Goal: Task Accomplishment & Management: Use online tool/utility

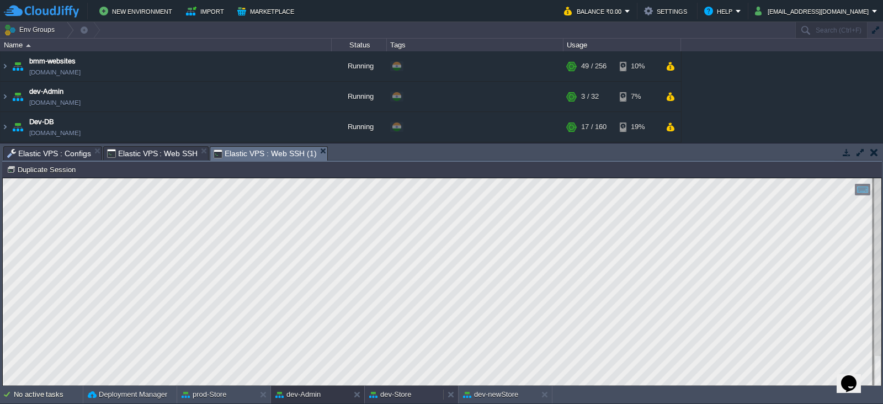
click at [408, 395] on button "dev-Store" at bounding box center [390, 394] width 42 height 11
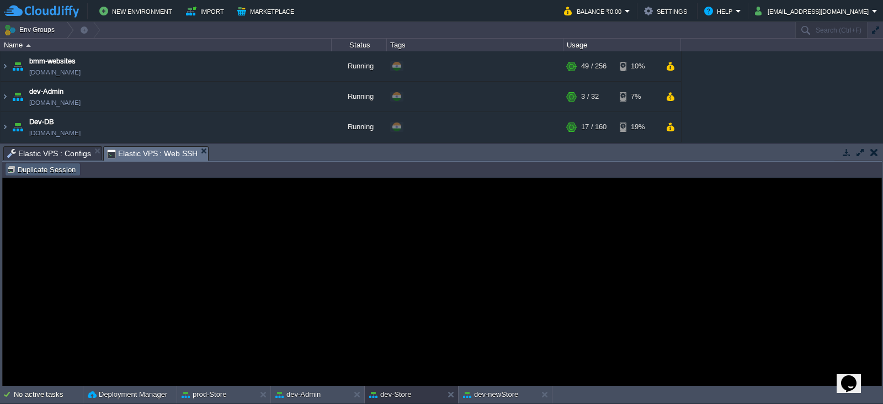
click at [58, 172] on button "Duplicate Session" at bounding box center [43, 169] width 72 height 10
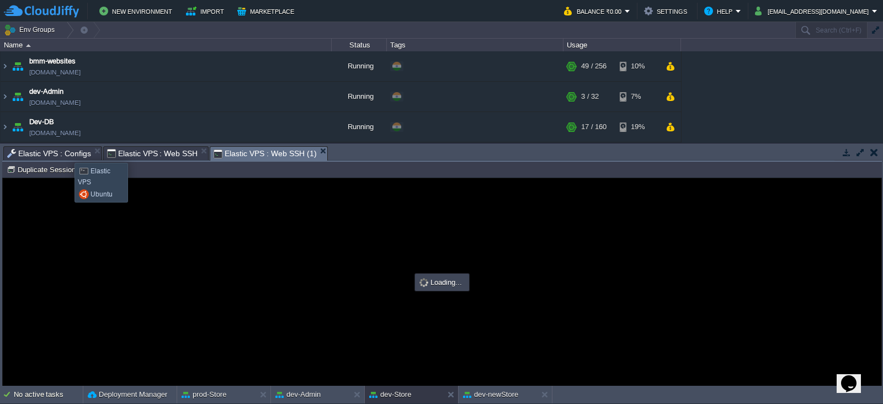
type input "#000000"
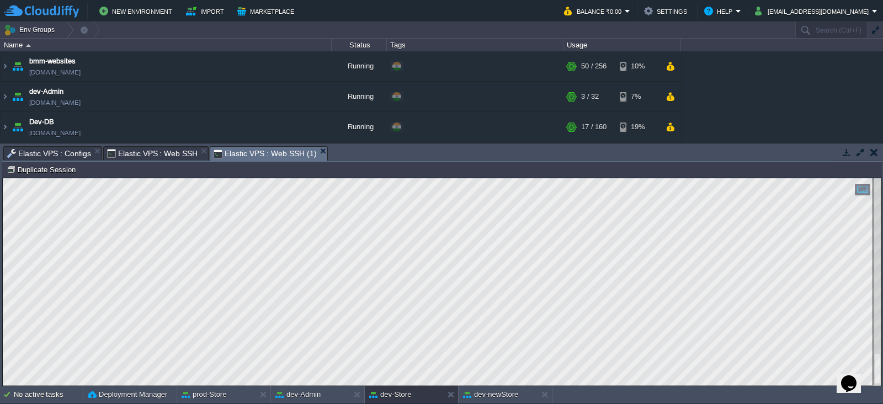
click at [297, 178] on html "Copy: Ctrl + Shift + C Paste: Ctrl + V Settings: Ctrl + Shift + Alt 0" at bounding box center [442, 178] width 878 height 0
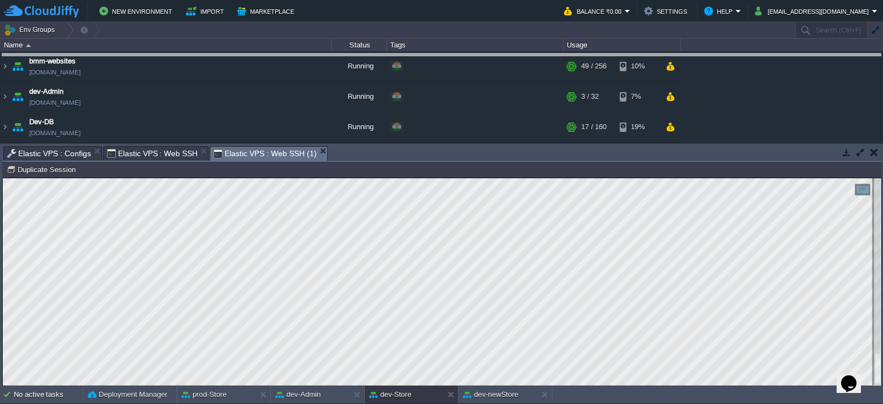
drag, startPoint x: 349, startPoint y: 146, endPoint x: 352, endPoint y: 54, distance: 92.2
click at [352, 54] on body "New Environment Import Marketplace Bonus ₹0.00 Upgrade Account Balance ₹0.00 Se…" at bounding box center [441, 202] width 883 height 404
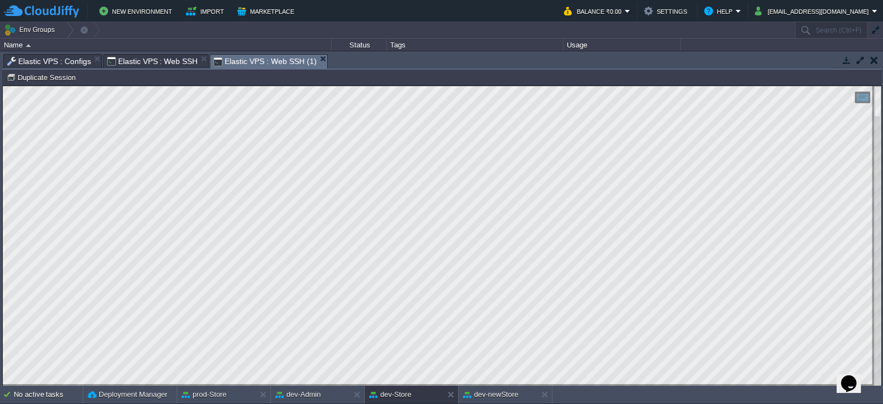
drag, startPoint x: 885, startPoint y: 318, endPoint x: 869, endPoint y: 8, distance: 309.8
click at [869, 86] on html "Copy: Ctrl + Shift + C Paste: Ctrl + V Settings: Ctrl + Shift + Alt 0" at bounding box center [442, 86] width 878 height 0
click at [65, 78] on button "Duplicate Session" at bounding box center [43, 77] width 72 height 10
click at [268, 60] on span "Elastic VPS : Web SSH (1)" at bounding box center [264, 62] width 103 height 14
type input "#000000"
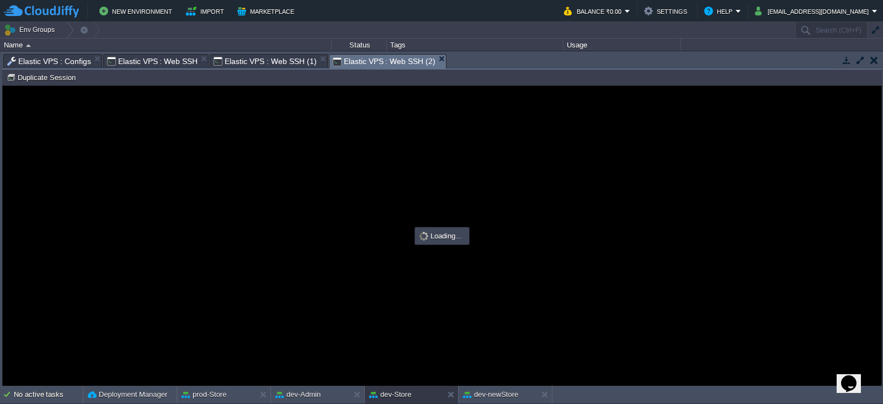
click at [347, 63] on span "Elastic VPS : Web SSH (2)" at bounding box center [384, 62] width 103 height 14
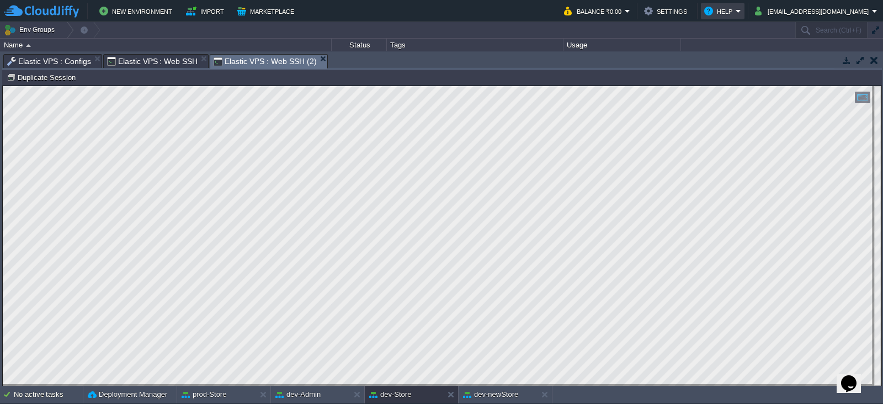
click at [735, 7] on button "Help" at bounding box center [719, 10] width 31 height 13
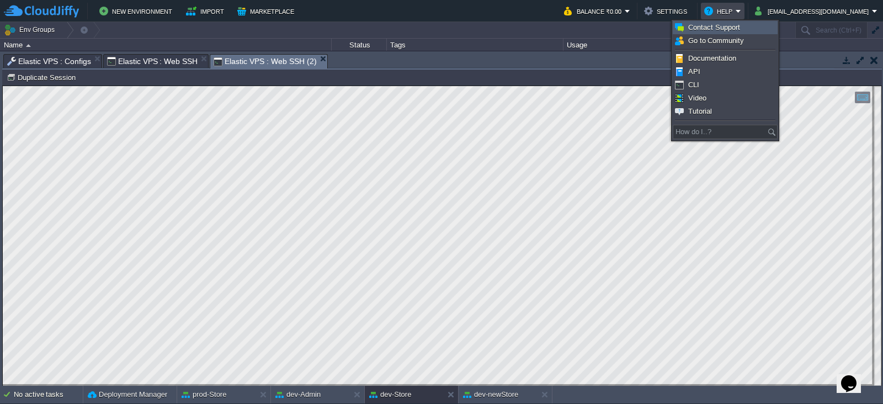
click at [737, 30] on span "Contact Support" at bounding box center [714, 27] width 52 height 8
